Goal: Use online tool/utility: Utilize a website feature to perform a specific function

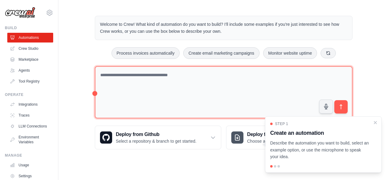
click at [135, 74] on textarea at bounding box center [224, 92] width 258 height 53
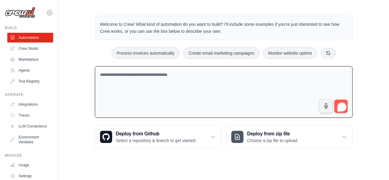
drag, startPoint x: 102, startPoint y: 73, endPoint x: 125, endPoint y: 82, distance: 25.1
click at [125, 82] on textarea "To enrich screen reader interactions, please activate Accessibility in Grammarl…" at bounding box center [224, 92] width 258 height 52
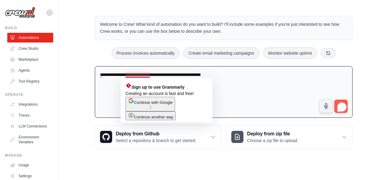
type textarea "**********"
click at [148, 105] on span "Continue with Google" at bounding box center [153, 102] width 39 height 5
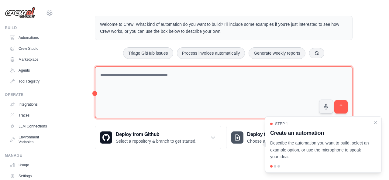
click at [142, 73] on textarea at bounding box center [224, 92] width 258 height 53
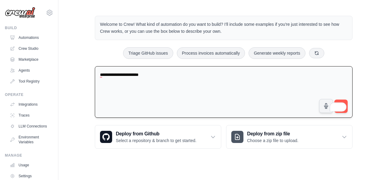
click at [165, 74] on textarea "**********" at bounding box center [224, 92] width 258 height 52
click at [142, 88] on textarea "**********" at bounding box center [224, 92] width 258 height 52
click at [167, 75] on textarea "**********" at bounding box center [224, 92] width 258 height 52
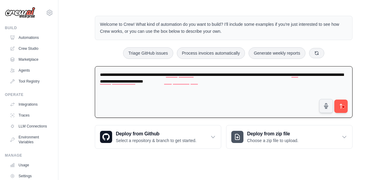
type textarea "**********"
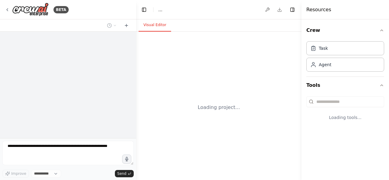
select select "****"
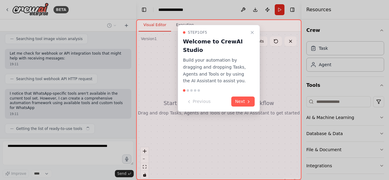
scroll to position [143, 0]
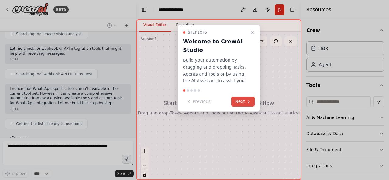
click at [248, 100] on icon at bounding box center [248, 101] width 5 height 5
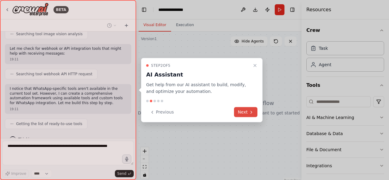
click at [249, 112] on button "Next" at bounding box center [245, 112] width 23 height 10
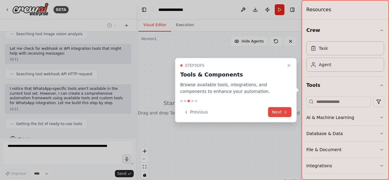
click at [277, 112] on button "Next" at bounding box center [279, 112] width 23 height 10
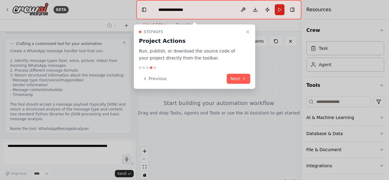
scroll to position [268, 0]
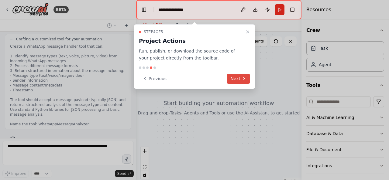
click at [242, 82] on button "Next" at bounding box center [238, 79] width 23 height 10
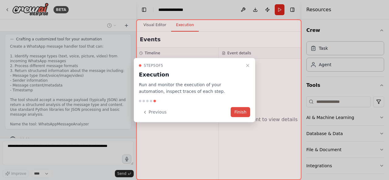
click at [245, 114] on button "Finish" at bounding box center [240, 112] width 19 height 10
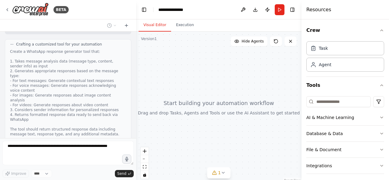
scroll to position [477, 0]
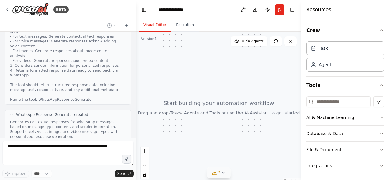
click at [223, 176] on button "2" at bounding box center [219, 173] width 23 height 11
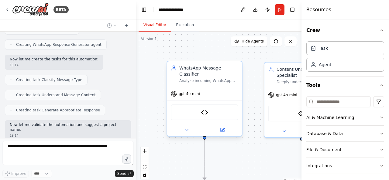
scroll to position [703, 0]
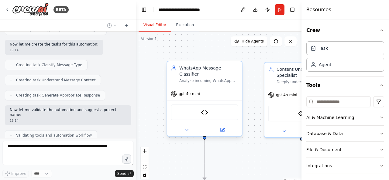
click at [205, 110] on div "WhatsApp Message Analyzer" at bounding box center [205, 113] width 68 height 16
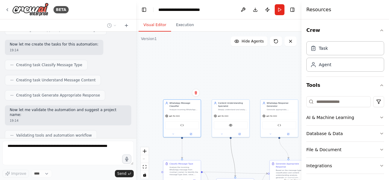
drag, startPoint x: 232, startPoint y: 145, endPoint x: 232, endPoint y: 140, distance: 5.2
click at [232, 140] on g ".deletable-edge-delete-btn { width: 20px; height: 20px; border: 0px solid #ffff…" at bounding box center [233, 158] width 8 height 38
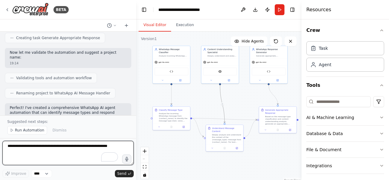
drag, startPoint x: 214, startPoint y: 153, endPoint x: 204, endPoint y: 99, distance: 54.9
click at [204, 99] on div ".deletable-edge-delete-btn { width: 20px; height: 20px; border: 0px solid #ffff…" at bounding box center [219, 108] width 166 height 152
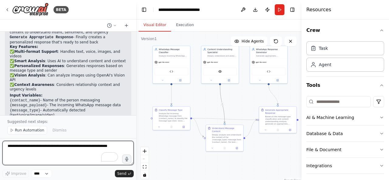
scroll to position [915, 0]
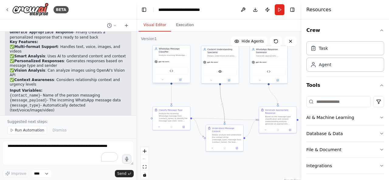
click at [166, 60] on div "gpt-4o-mini" at bounding box center [171, 61] width 37 height 7
click at [175, 72] on div "WhatsApp Message Analyzer" at bounding box center [171, 71] width 37 height 12
click at [24, 132] on span "Run Automation" at bounding box center [30, 130] width 30 height 5
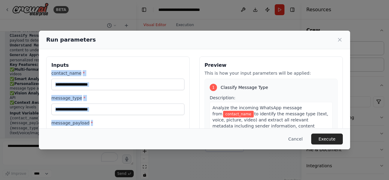
drag, startPoint x: 158, startPoint y: 120, endPoint x: 121, endPoint y: 83, distance: 52.1
click at [121, 83] on div "contact_name * message_type * message_payload *" at bounding box center [117, 105] width 133 height 70
click at [127, 76] on div "contact_name *" at bounding box center [117, 80] width 133 height 20
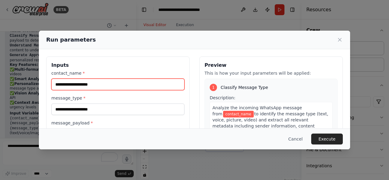
click at [99, 85] on input "contact_name *" at bounding box center [117, 85] width 133 height 12
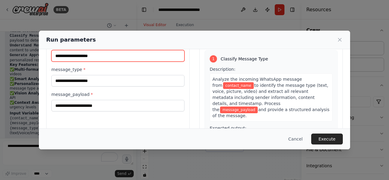
scroll to position [30, 0]
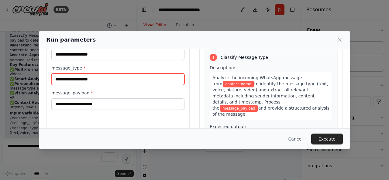
click at [98, 82] on input "message_type *" at bounding box center [117, 80] width 133 height 12
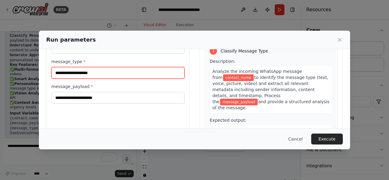
scroll to position [36, 0]
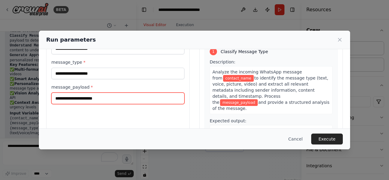
click at [100, 99] on input "message_payload *" at bounding box center [117, 99] width 133 height 12
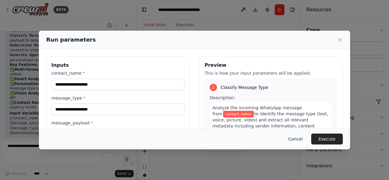
click at [305, 141] on button "Cancel" at bounding box center [296, 139] width 24 height 11
